Goal: Information Seeking & Learning: Check status

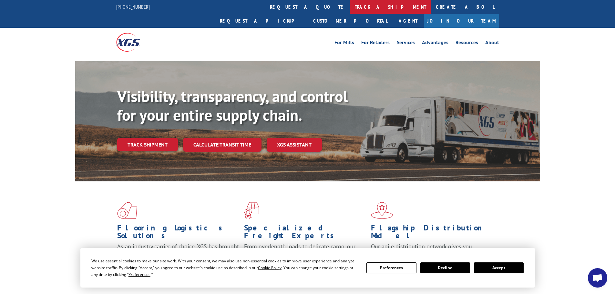
click at [350, 10] on link "track a shipment" at bounding box center [390, 7] width 81 height 14
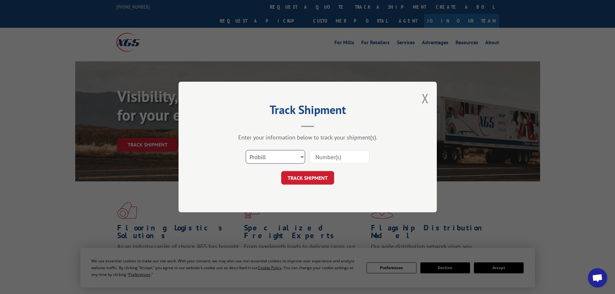
click at [294, 157] on select "Select category... Probill BOL PO" at bounding box center [275, 157] width 59 height 14
select select "bol"
click at [246, 150] on select "Select category... Probill BOL PO" at bounding box center [275, 157] width 59 height 14
paste input "7060547"
type input "7060547"
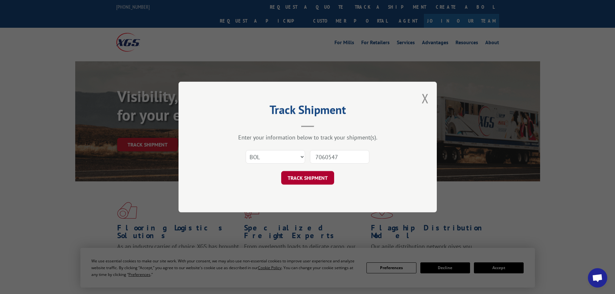
click at [303, 177] on button "TRACK SHIPMENT" at bounding box center [307, 178] width 53 height 14
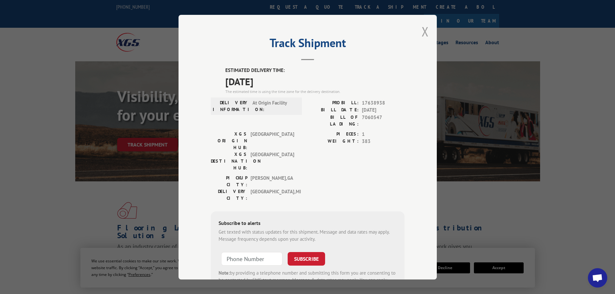
click at [423, 28] on button "Close modal" at bounding box center [425, 31] width 7 height 17
